Goal: Information Seeking & Learning: Learn about a topic

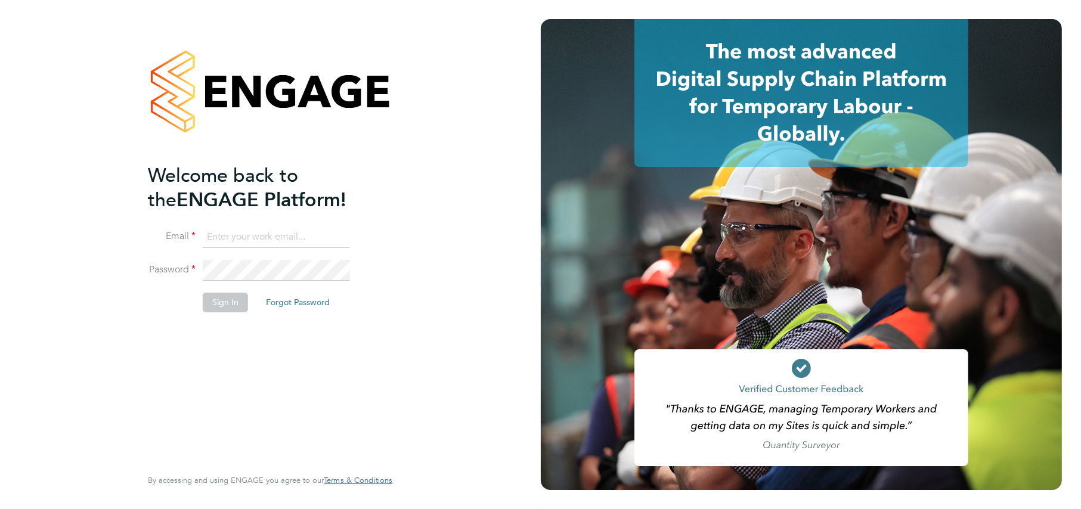
type input "katel@construction-resources.co.uk"
click at [216, 305] on button "Sign In" at bounding box center [225, 302] width 45 height 19
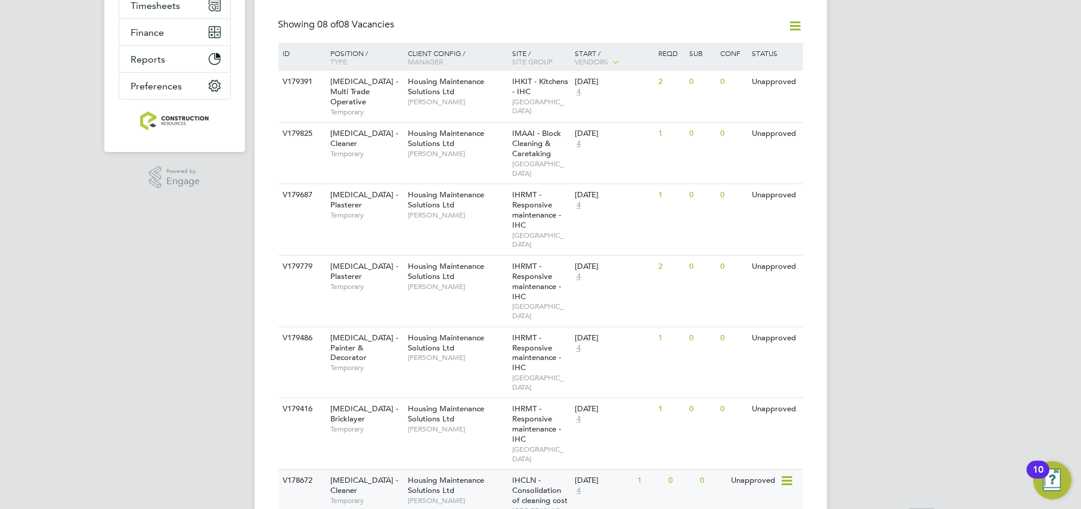
scroll to position [293, 0]
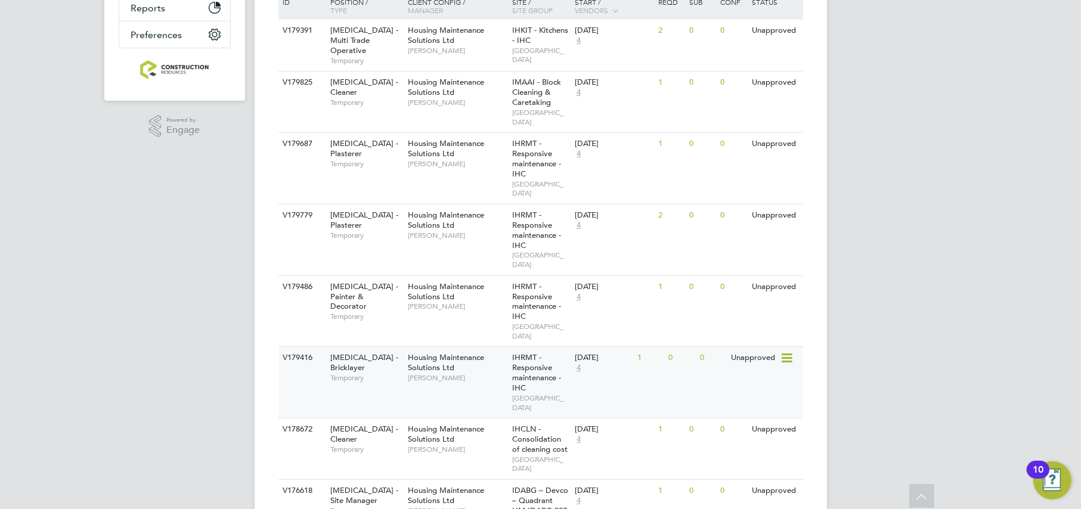
click at [424, 373] on span "[PERSON_NAME]" at bounding box center [457, 378] width 98 height 10
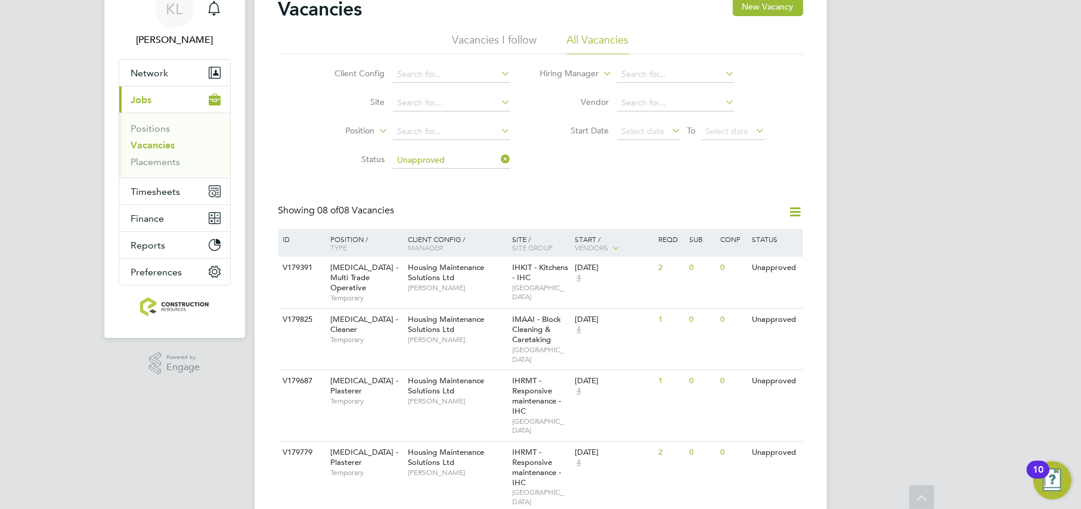
scroll to position [0, 0]
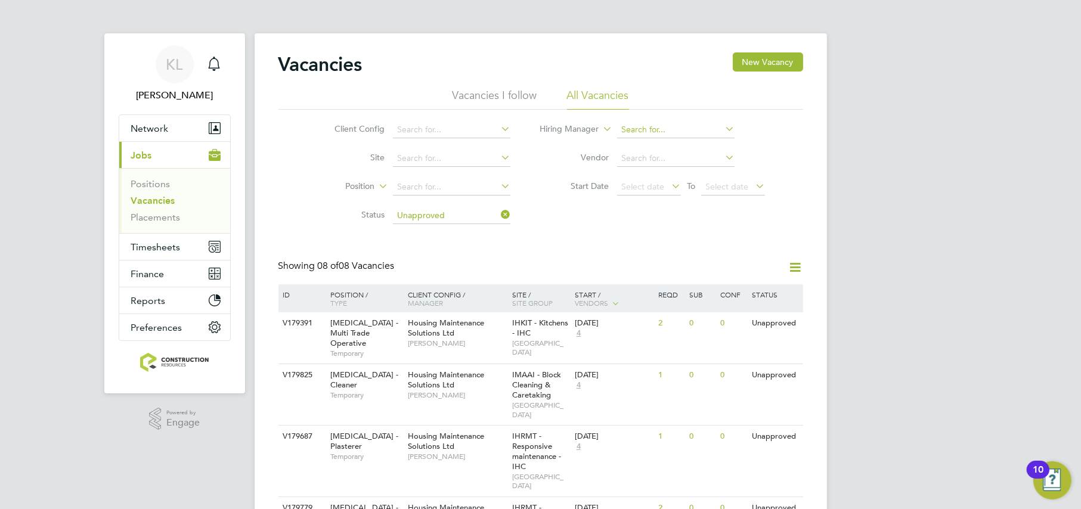
click at [639, 122] on input at bounding box center [675, 130] width 117 height 17
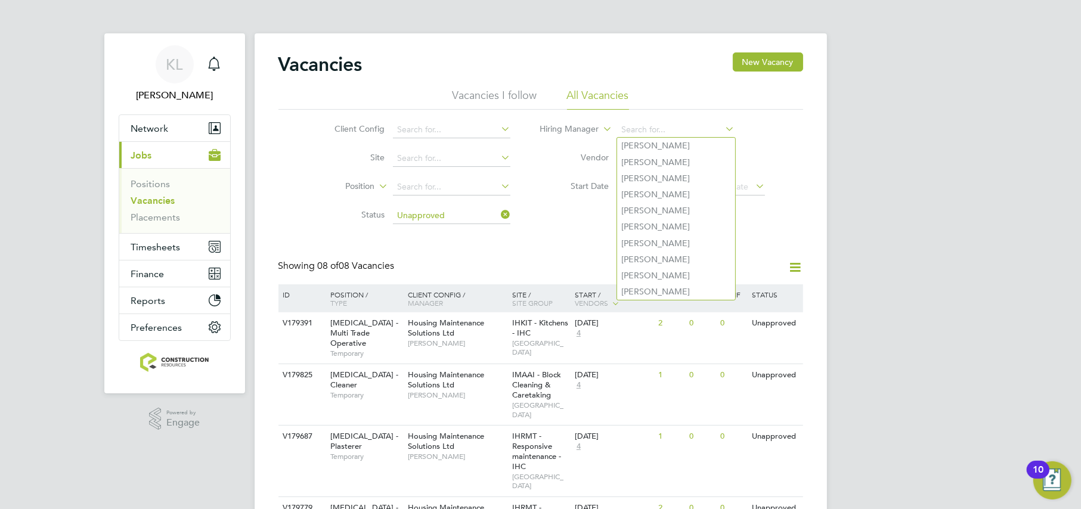
click at [511, 215] on li "Status Unapproved" at bounding box center [413, 216] width 224 height 29
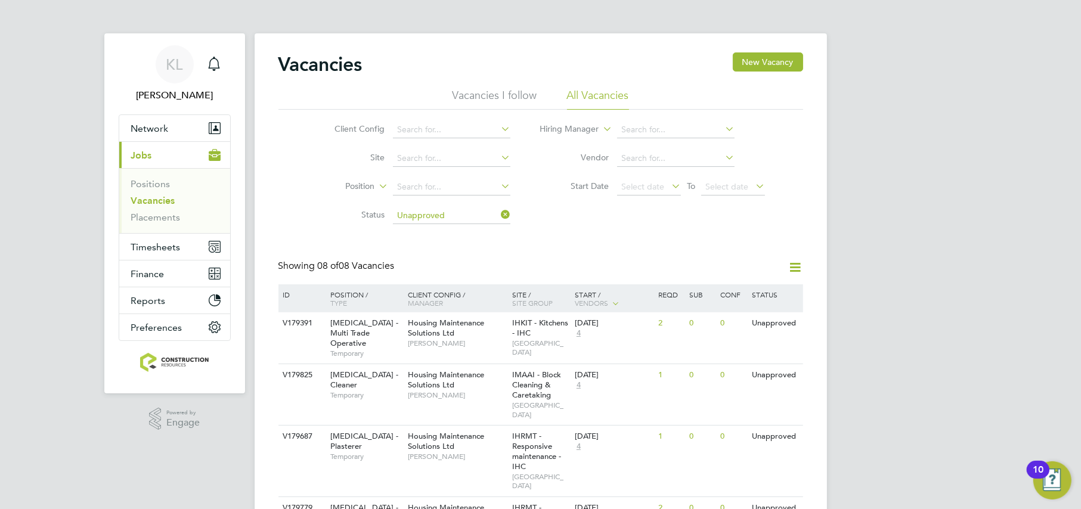
click at [498, 216] on icon at bounding box center [498, 214] width 0 height 17
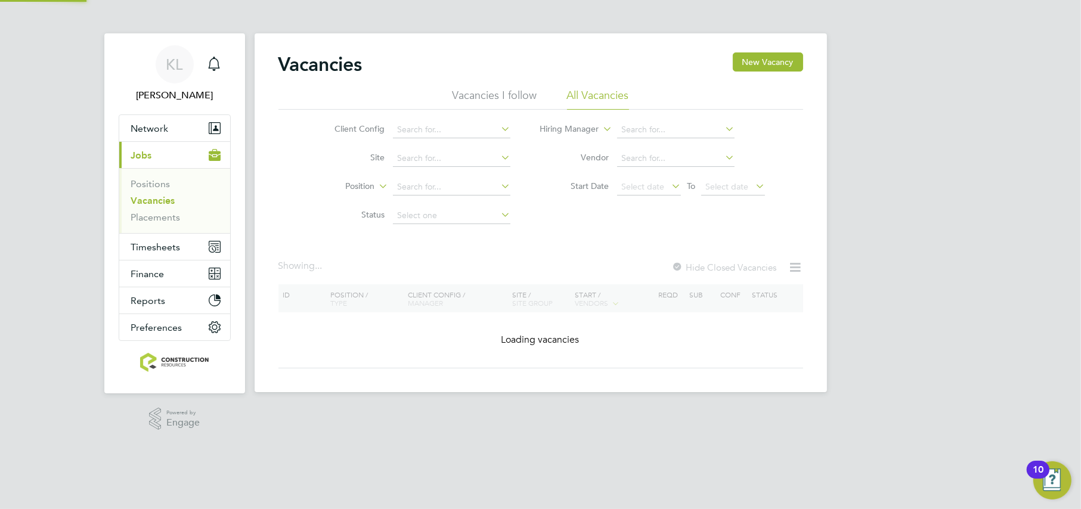
click at [636, 119] on li "Hiring Manager" at bounding box center [652, 130] width 255 height 29
click at [636, 120] on li "Hiring Manager" at bounding box center [652, 130] width 255 height 29
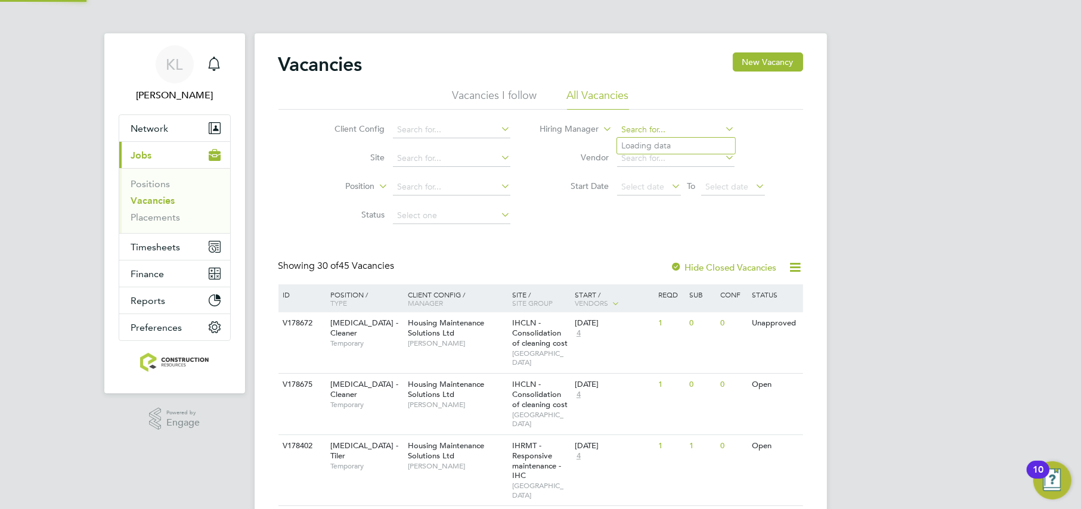
click at [643, 132] on input at bounding box center [675, 130] width 117 height 17
click at [634, 144] on b "Brendan" at bounding box center [656, 146] width 69 height 10
type input "[PERSON_NAME]"
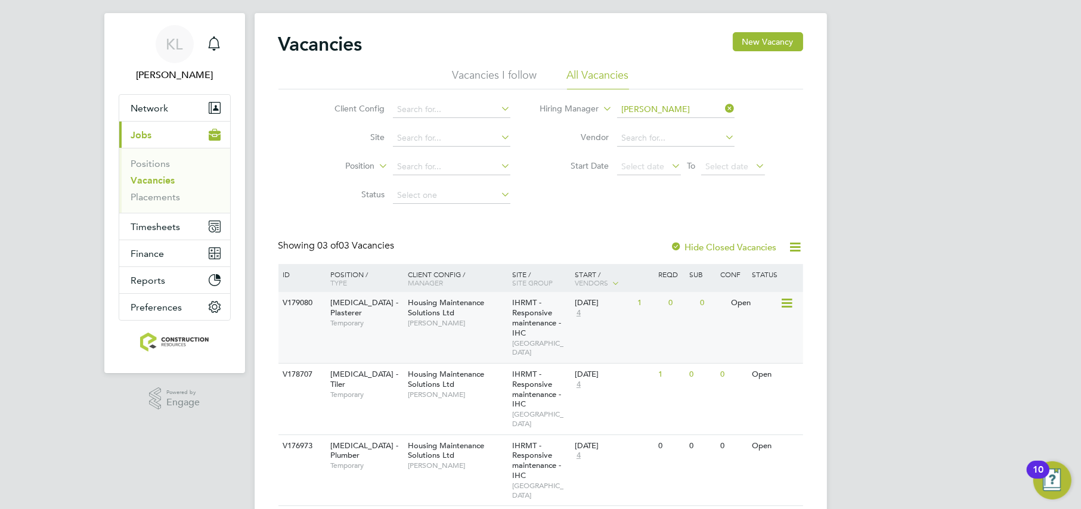
scroll to position [32, 0]
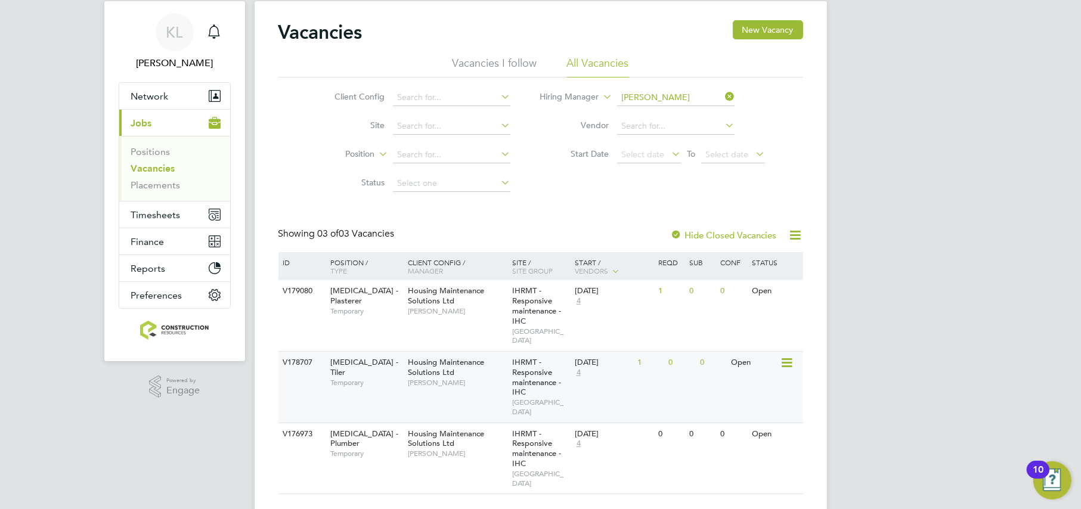
click at [661, 352] on div "1" at bounding box center [649, 363] width 31 height 22
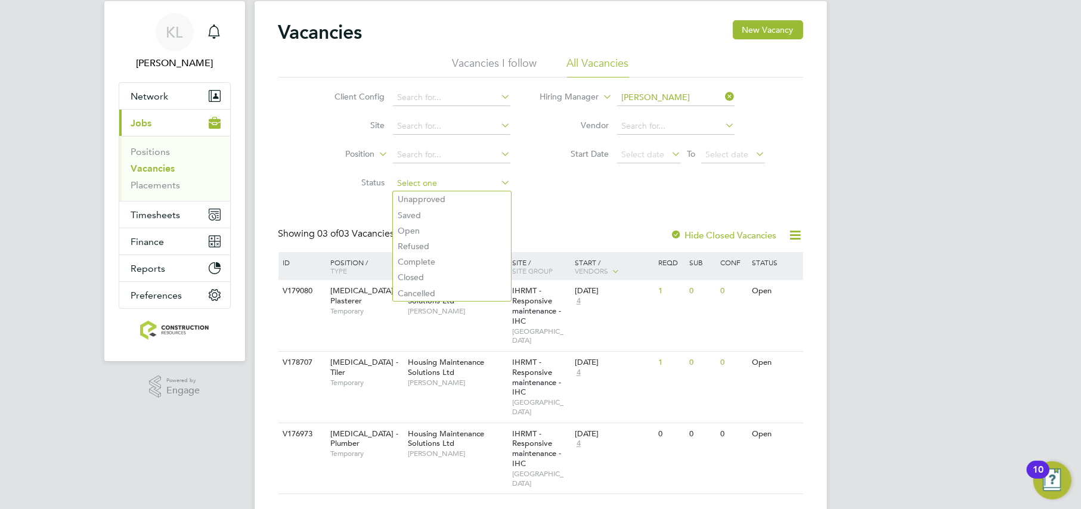
click at [436, 181] on input at bounding box center [451, 183] width 117 height 17
click at [427, 197] on li "Unapproved" at bounding box center [452, 199] width 118 height 16
type input "Unapproved"
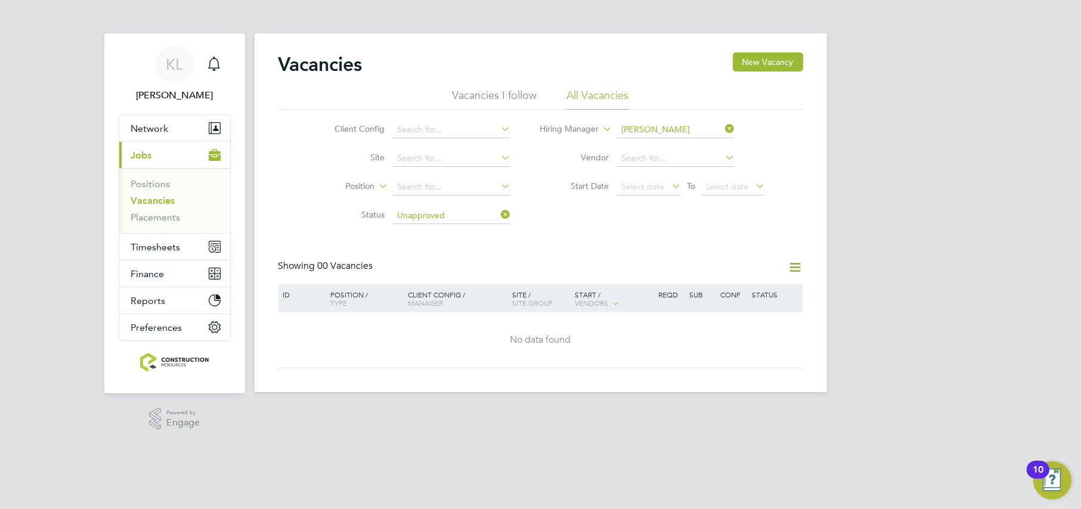
click at [723, 126] on icon at bounding box center [723, 128] width 0 height 17
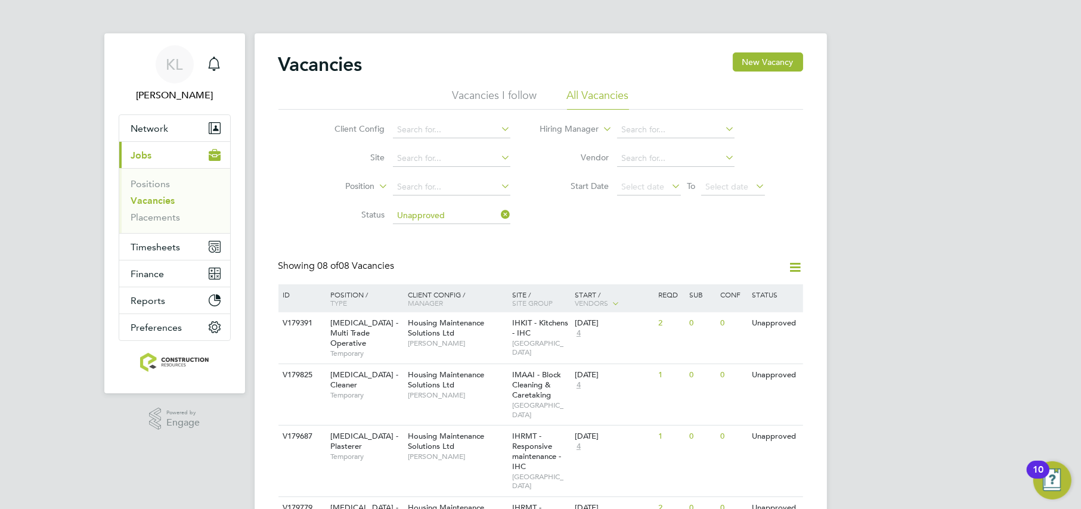
click at [498, 216] on icon at bounding box center [498, 214] width 0 height 17
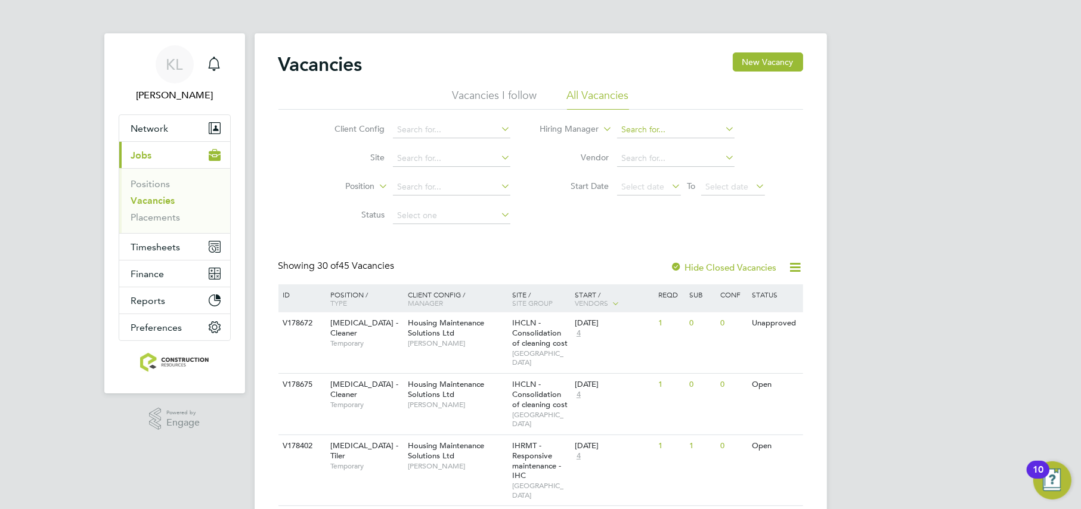
drag, startPoint x: 656, startPoint y: 137, endPoint x: 642, endPoint y: 129, distance: 15.8
click at [641, 127] on input at bounding box center [675, 130] width 117 height 17
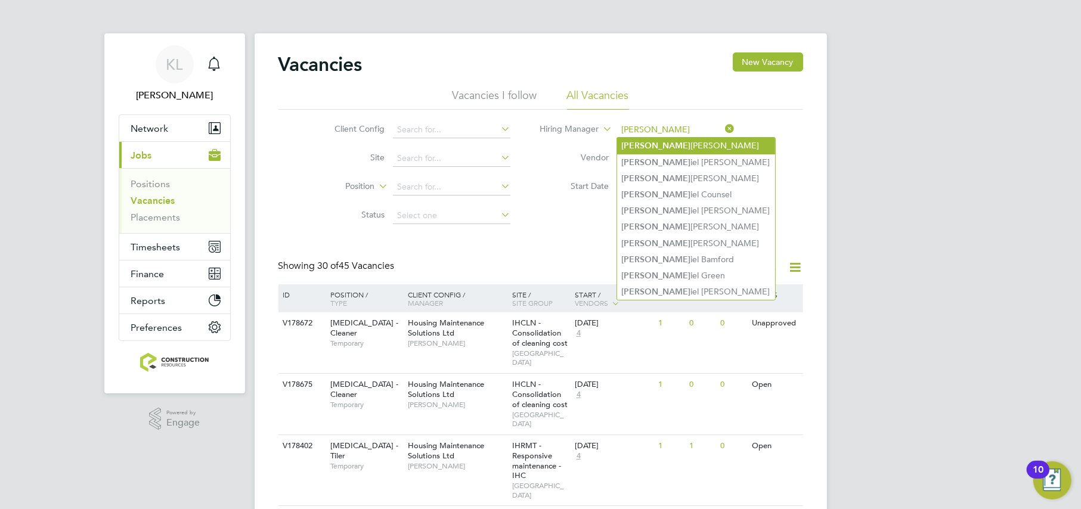
click at [636, 141] on b "Dan" at bounding box center [656, 146] width 69 height 10
type input "[PERSON_NAME]"
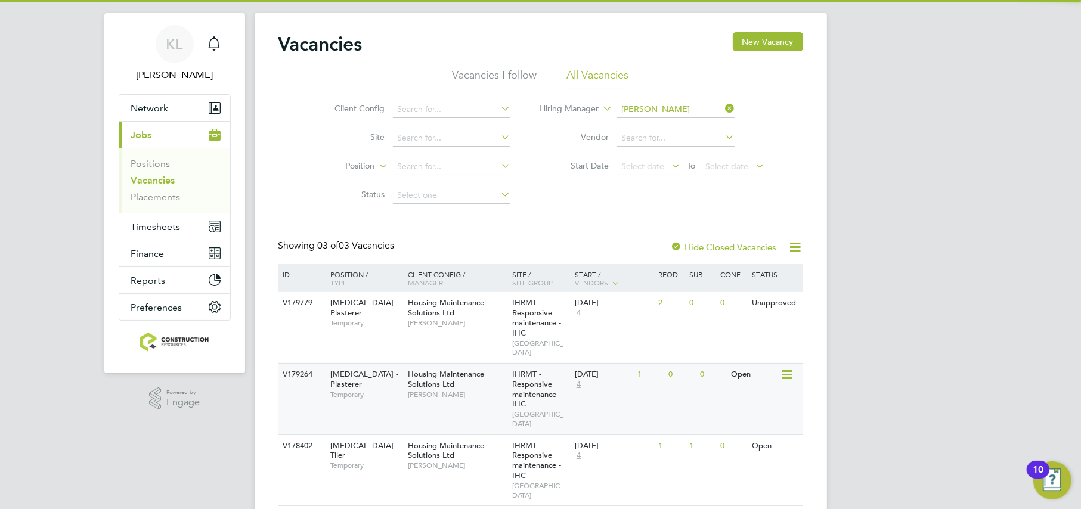
scroll to position [32, 0]
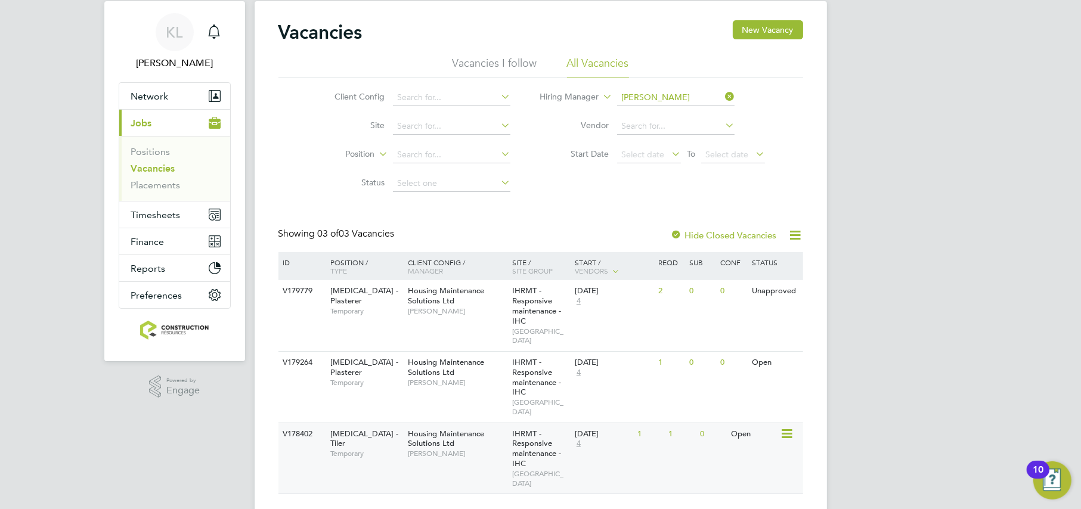
click at [711, 450] on div "V178402 HMS - Tiler Temporary Housing Maintenance Solutions Ltd Daniel Johnson …" at bounding box center [540, 459] width 525 height 72
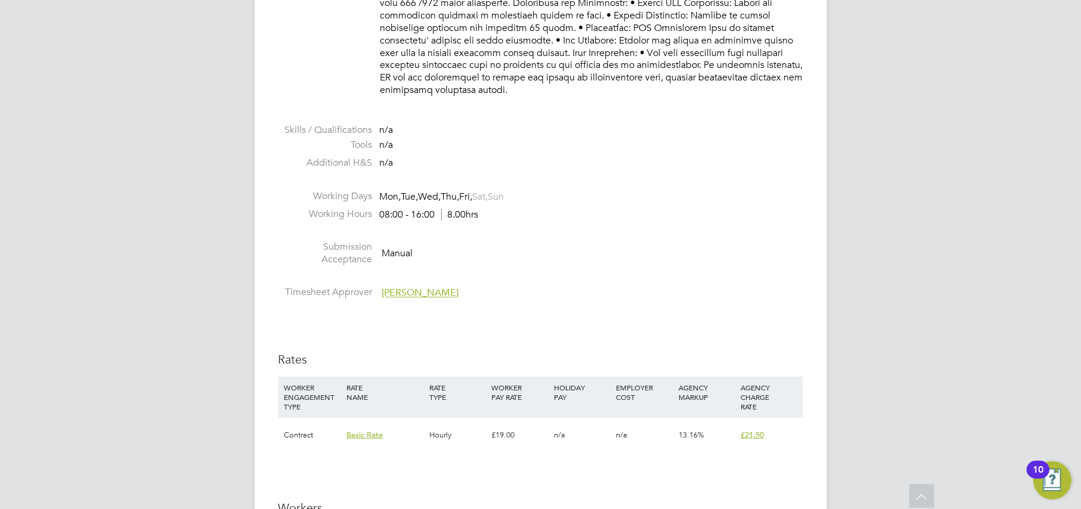
scroll to position [894, 0]
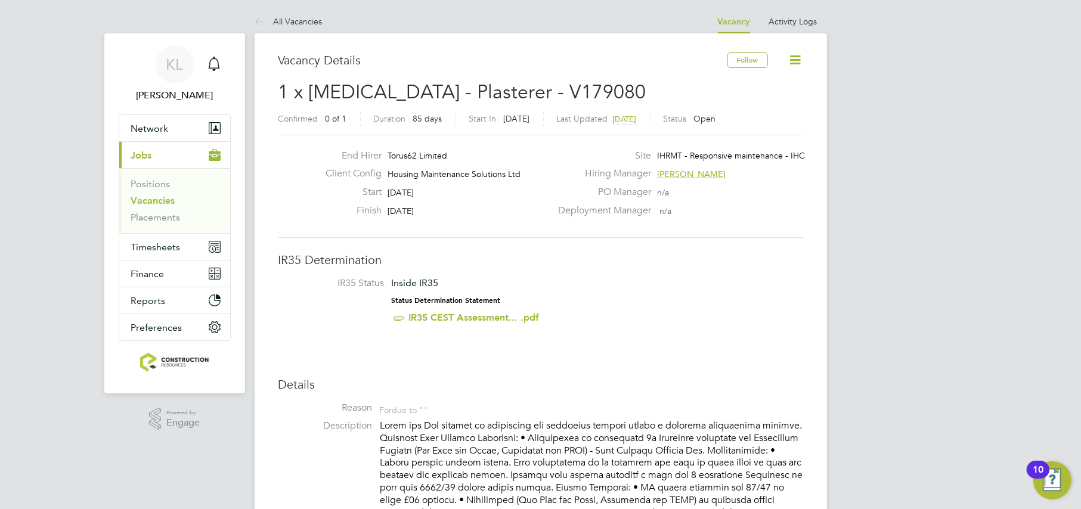
click at [795, 59] on icon at bounding box center [795, 59] width 15 height 15
click at [752, 131] on li "Followers" at bounding box center [766, 128] width 69 height 17
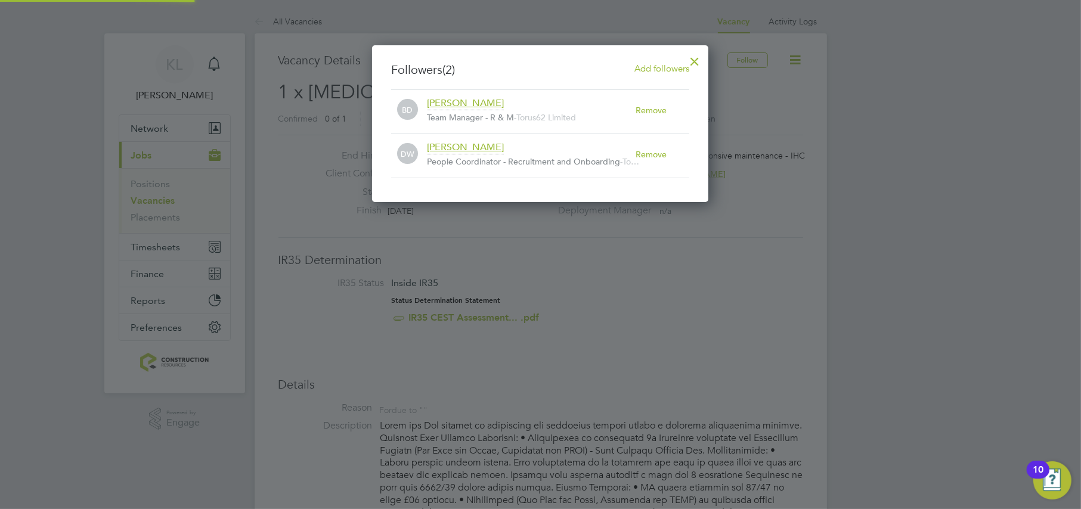
scroll to position [157, 337]
click at [771, 320] on div at bounding box center [540, 254] width 1081 height 509
click at [699, 61] on div at bounding box center [694, 58] width 21 height 21
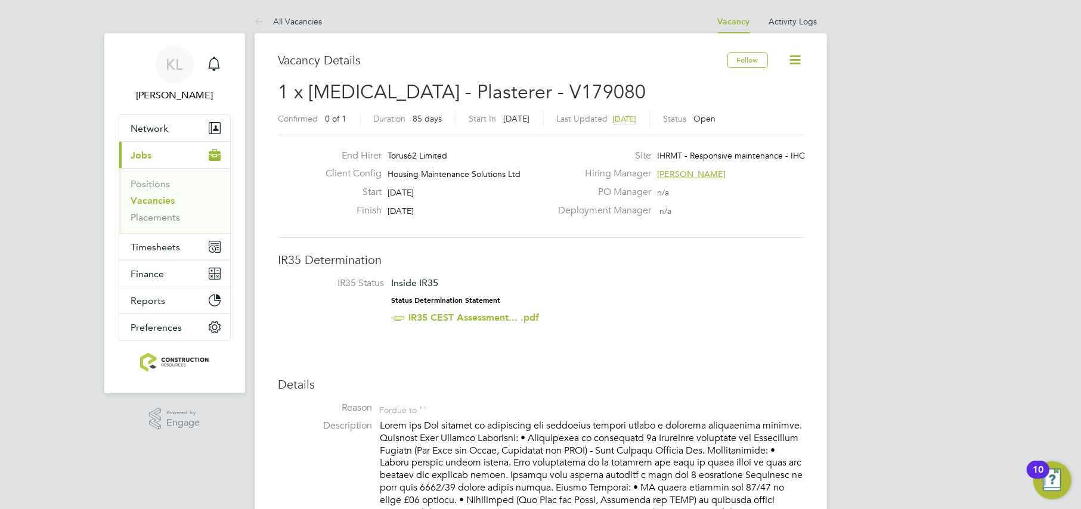
click at [298, 89] on span "1 x HMS - Plasterer - V179080" at bounding box center [462, 91] width 368 height 23
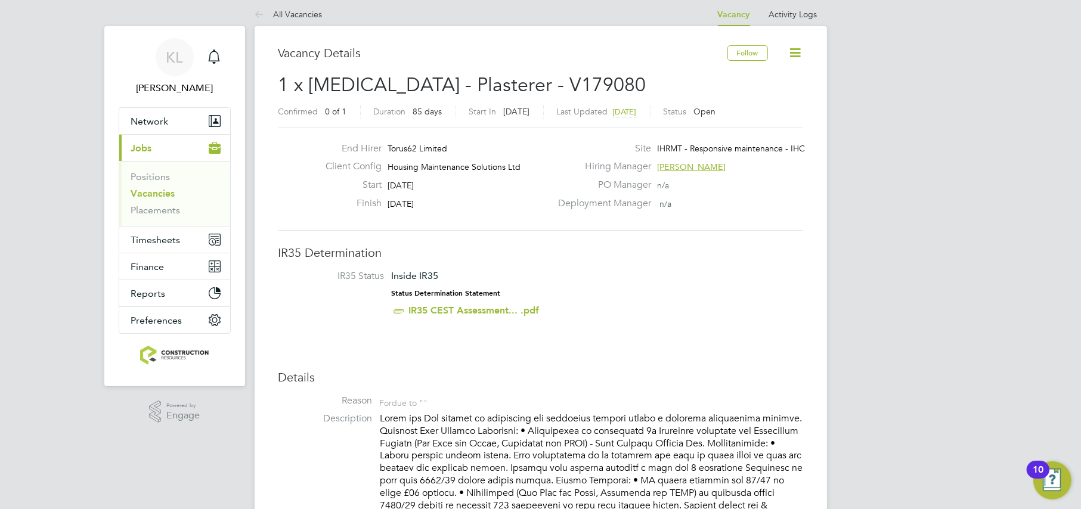
scroll to position [0, 0]
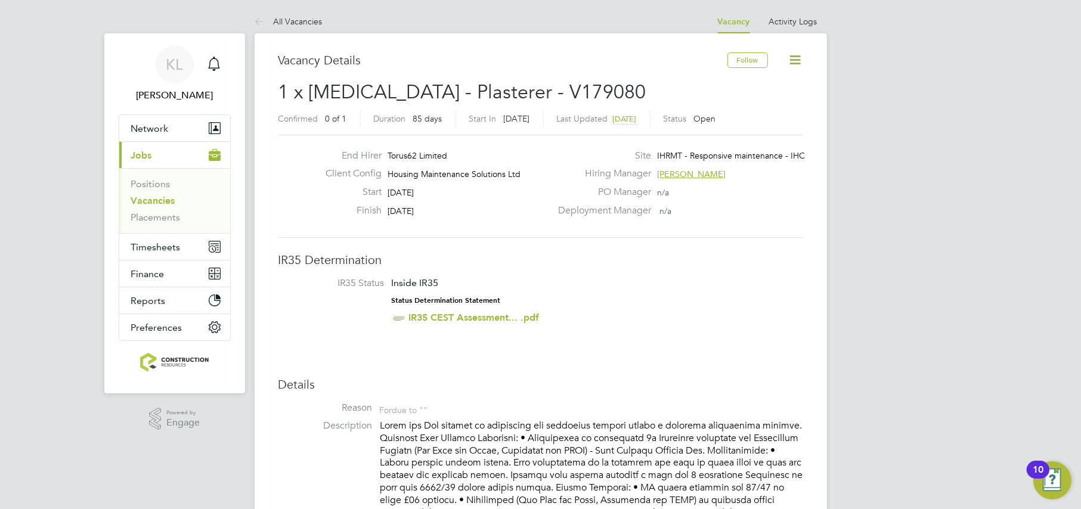
click at [290, 17] on link "All Vacancies" at bounding box center [289, 21] width 68 height 11
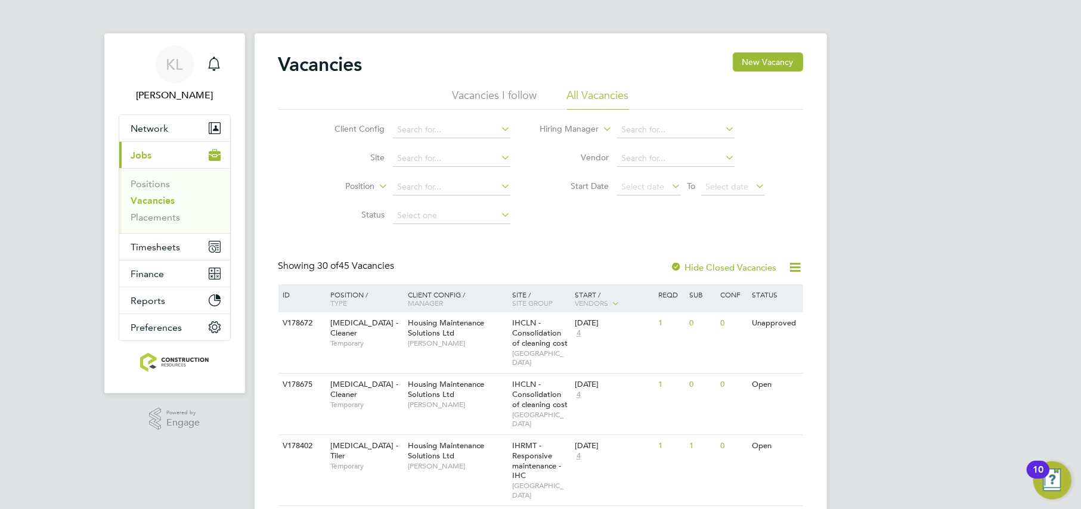
click at [650, 116] on li "Hiring Manager" at bounding box center [652, 130] width 255 height 29
click at [641, 133] on input at bounding box center [675, 130] width 117 height 17
click at [641, 140] on li "Bren dan Day" at bounding box center [676, 146] width 118 height 16
type input "[PERSON_NAME]"
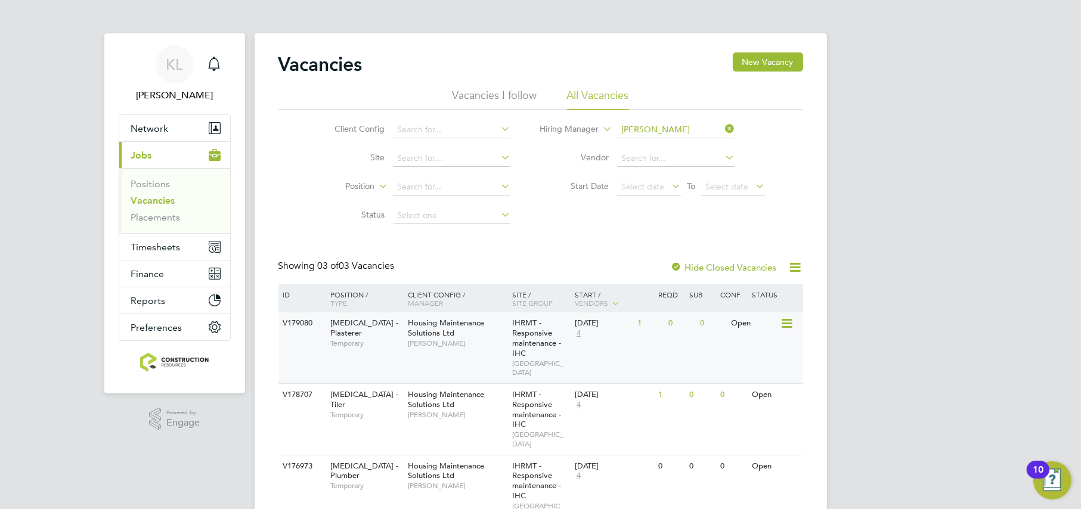
click at [444, 345] on span "[PERSON_NAME]" at bounding box center [457, 344] width 98 height 10
click at [578, 330] on span "4" at bounding box center [579, 333] width 8 height 10
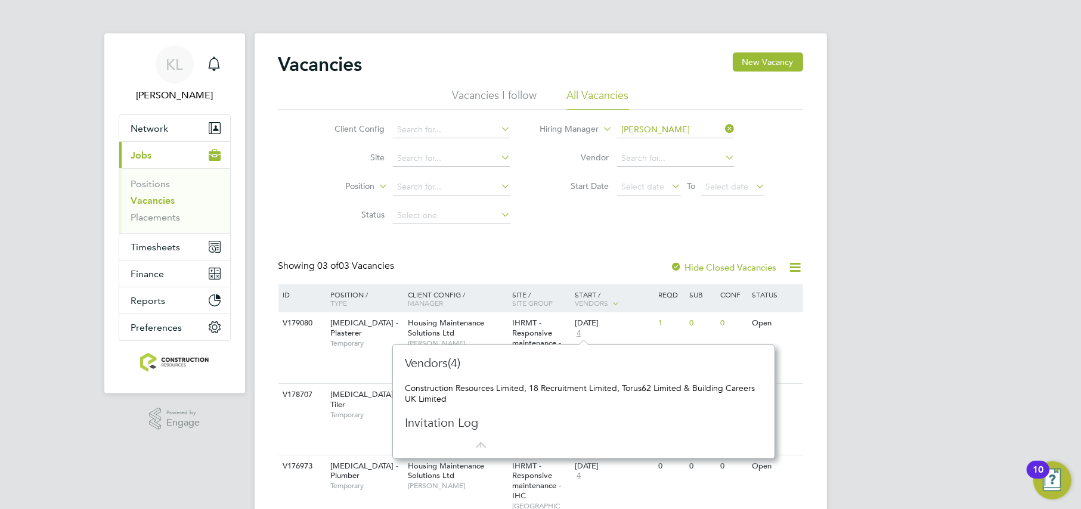
click at [846, 371] on div "KL Kate Lomax Notifications Applications: Network Team Members Businesses Sites…" at bounding box center [540, 284] width 1081 height 569
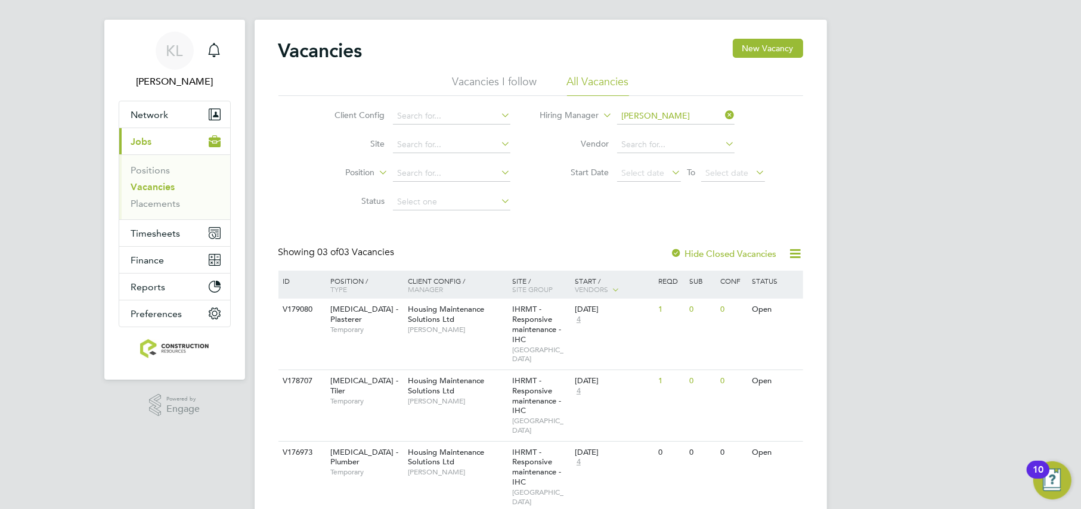
scroll to position [0, 0]
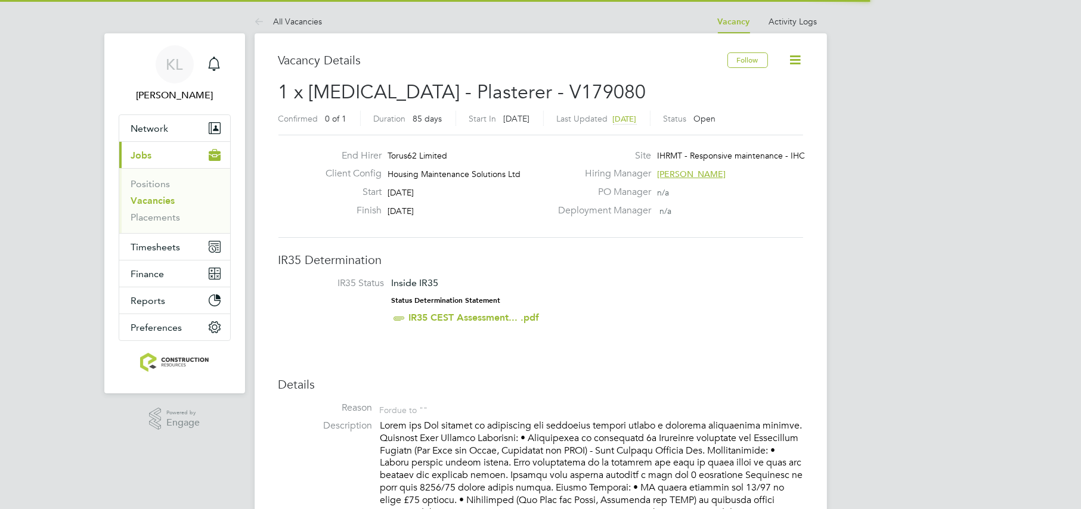
scroll to position [35, 83]
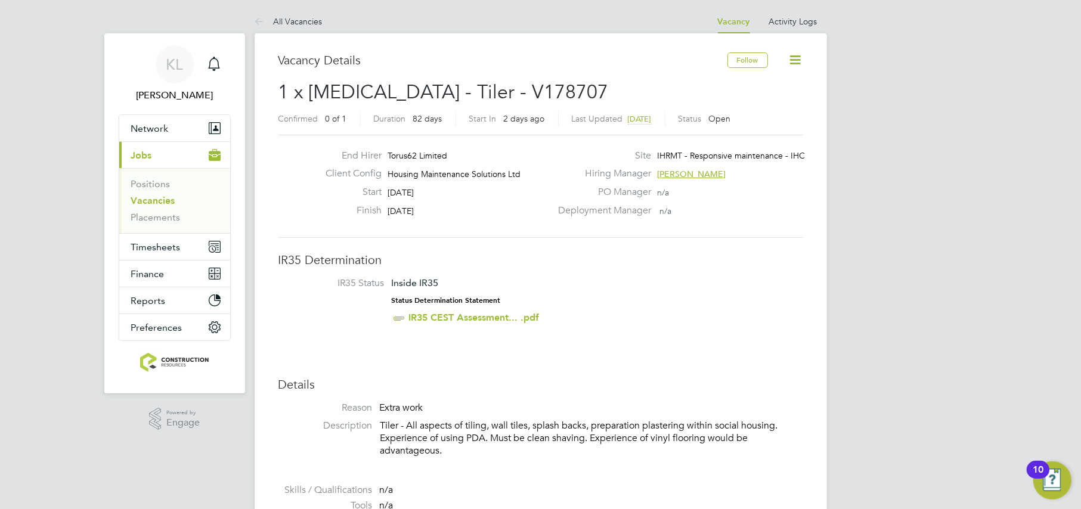
click at [283, 16] on link "All Vacancies" at bounding box center [289, 21] width 68 height 11
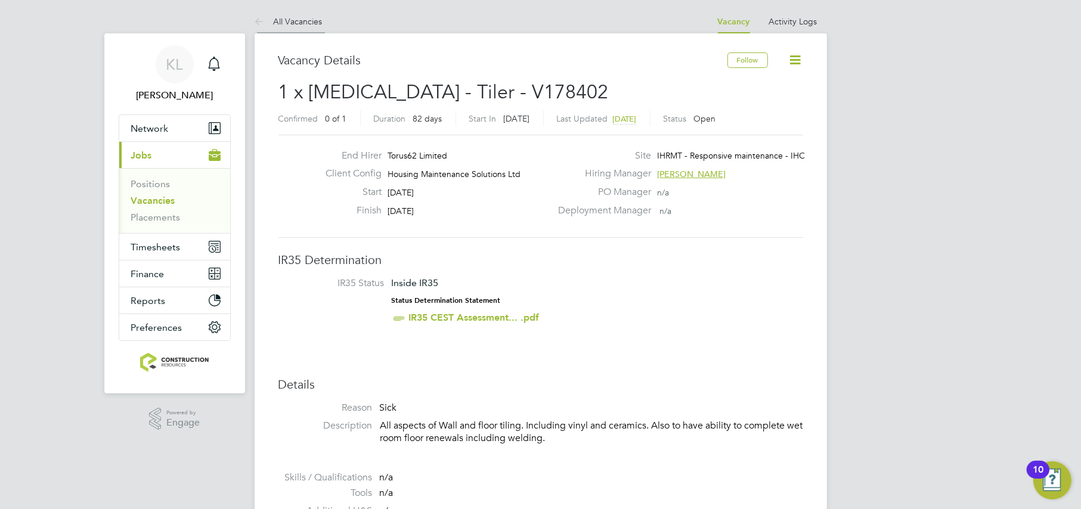
click at [303, 20] on link "All Vacancies" at bounding box center [289, 21] width 68 height 11
